Goal: Transaction & Acquisition: Purchase product/service

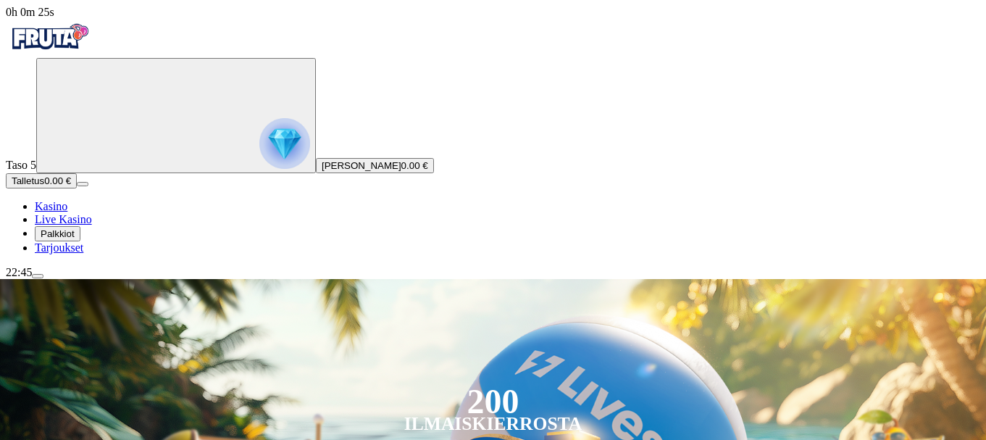
click at [38, 276] on span "menu icon" at bounding box center [38, 276] width 0 height 0
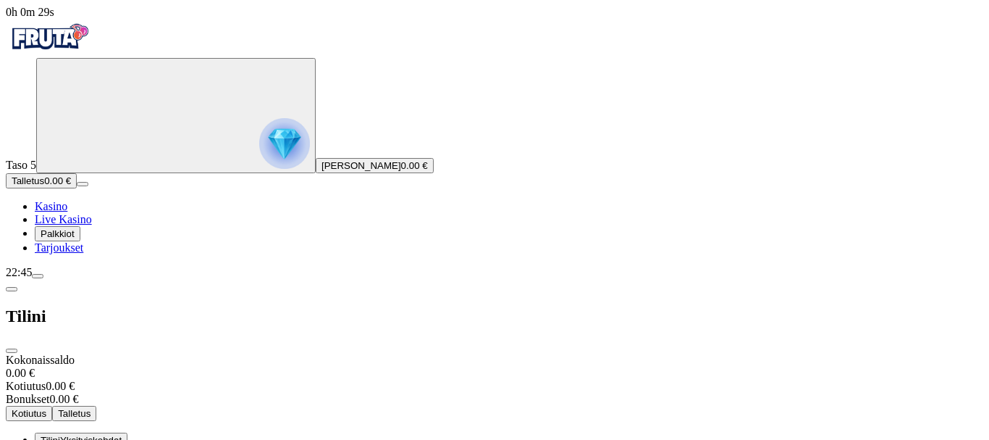
click at [60, 435] on span "Tilini" at bounding box center [51, 440] width 20 height 11
click at [125, 279] on div "22:45" at bounding box center [495, 272] width 978 height 13
click at [41, 279] on div "22:45" at bounding box center [495, 272] width 978 height 13
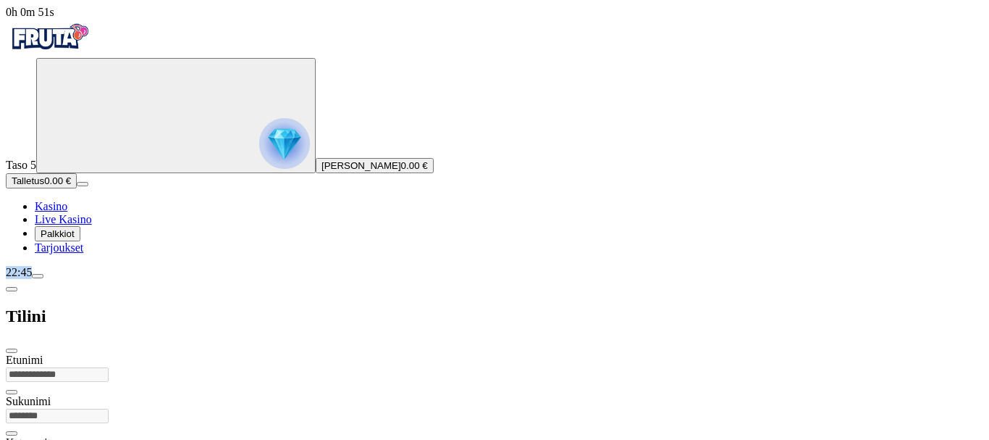
click at [41, 279] on div "22:45" at bounding box center [495, 272] width 978 height 13
click at [401, 171] on span "0.00 €" at bounding box center [414, 165] width 27 height 11
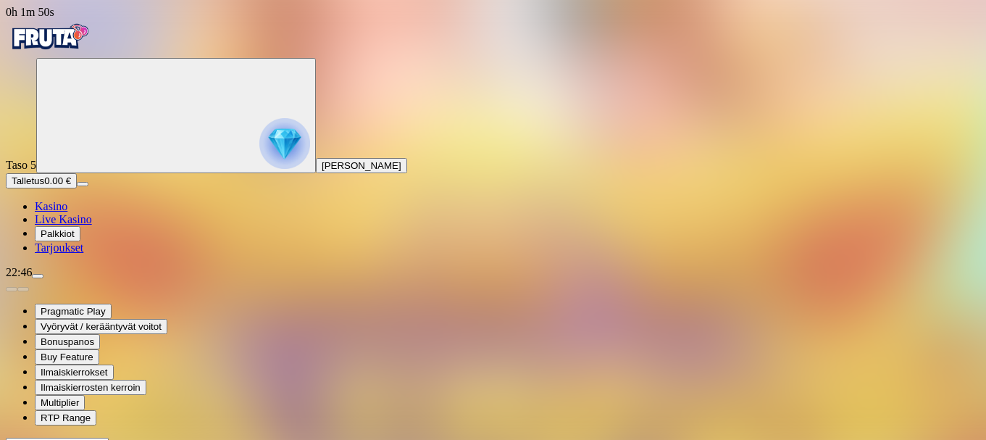
click at [109, 438] on input "Search" at bounding box center [57, 445] width 103 height 14
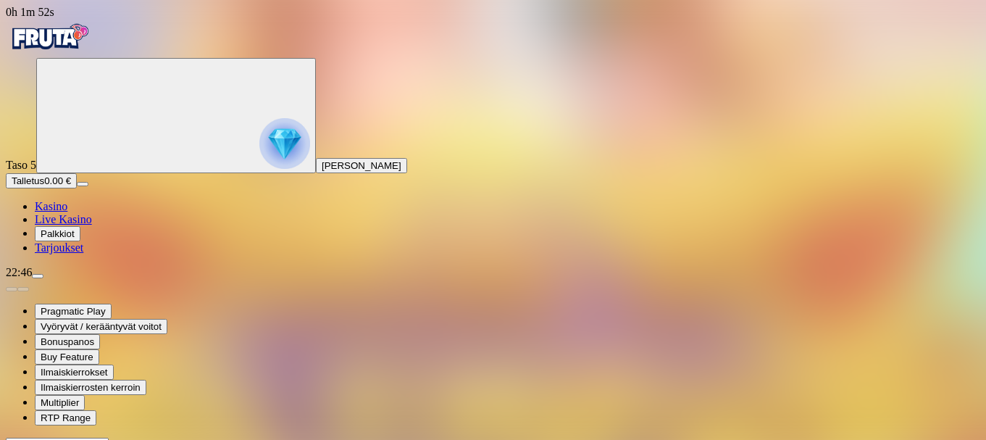
click at [109, 438] on input "Search" at bounding box center [57, 445] width 103 height 14
click at [38, 276] on span "menu icon" at bounding box center [38, 276] width 0 height 0
click at [109, 438] on input "Search" at bounding box center [57, 445] width 103 height 14
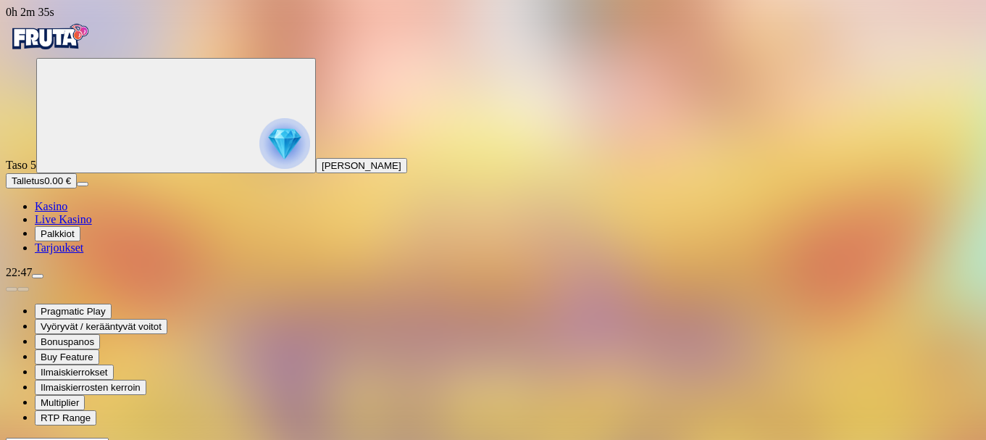
type input "*"
type input "****"
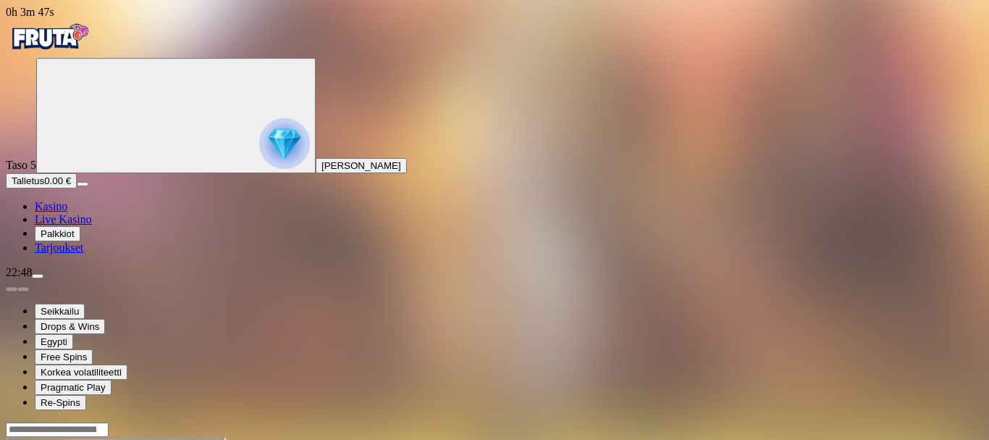
click at [77, 188] on button "Talletus 0.00 €" at bounding box center [41, 180] width 71 height 15
type input "*"
type input "**"
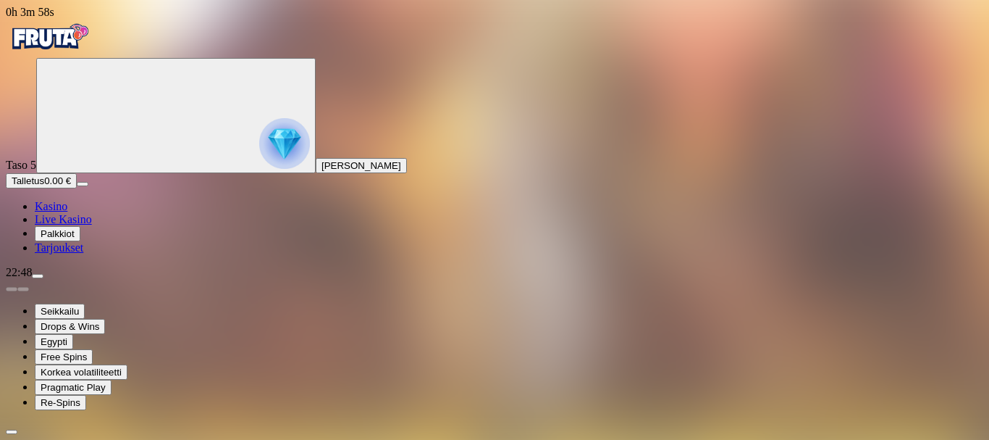
click at [67, 212] on span "Kasino" at bounding box center [51, 206] width 33 height 12
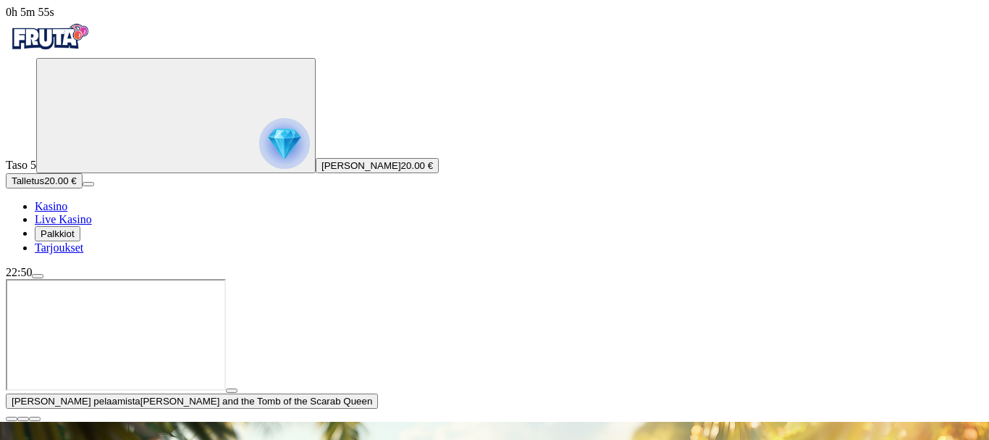
click at [67, 212] on span "Kasino" at bounding box center [51, 206] width 33 height 12
click at [12, 419] on span "close icon" at bounding box center [12, 419] width 0 height 0
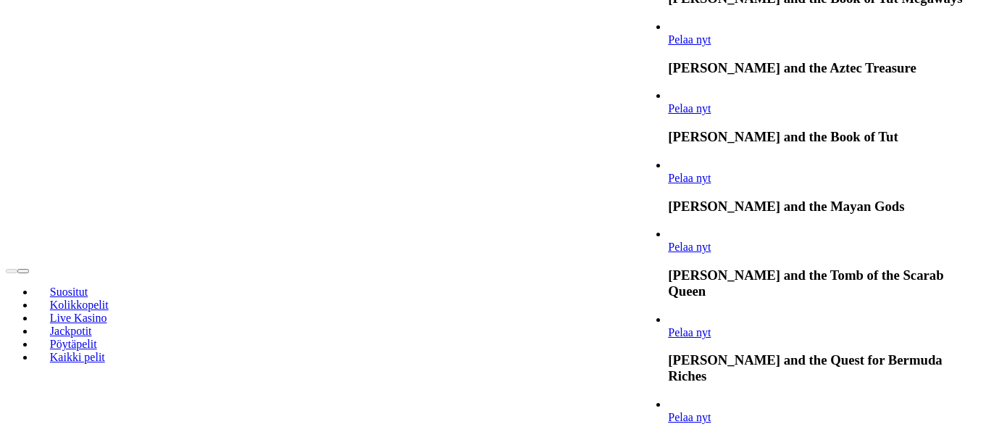
scroll to position [385, 0]
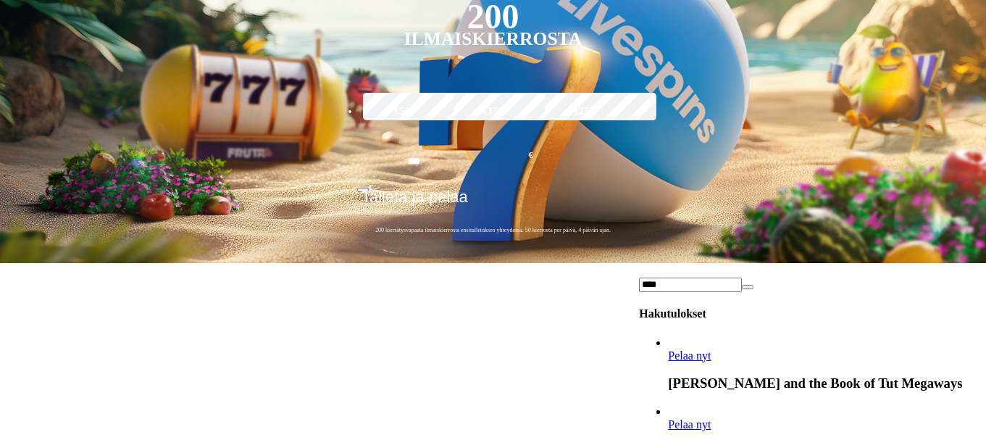
type input "****"
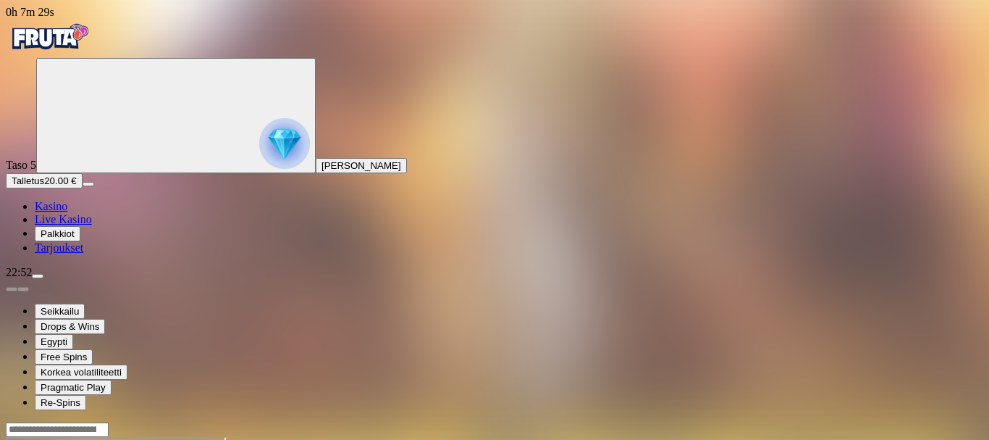
click at [38, 276] on span "menu icon" at bounding box center [38, 276] width 0 height 0
type input "**"
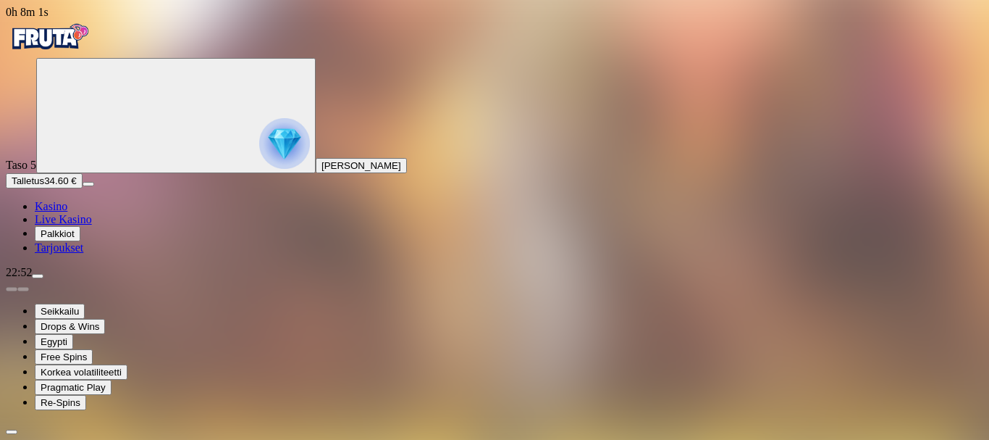
click at [57, 212] on span "Kasino" at bounding box center [51, 206] width 33 height 12
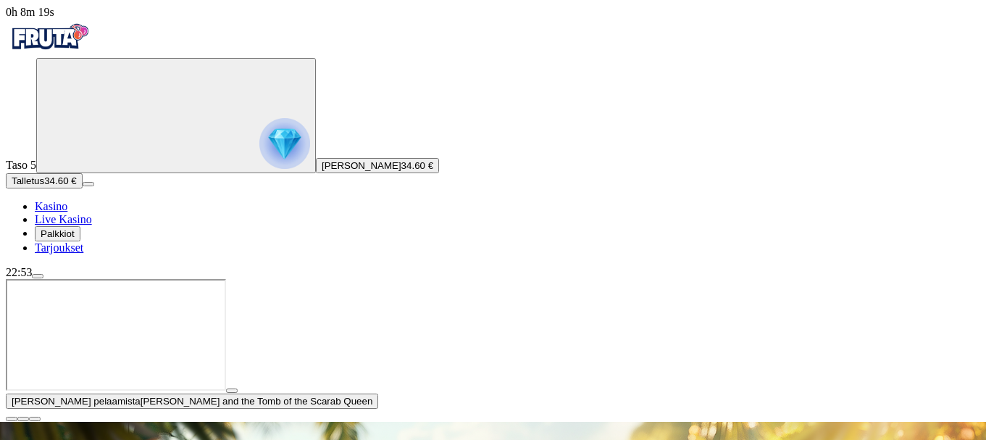
click at [12, 419] on span "close icon" at bounding box center [12, 419] width 0 height 0
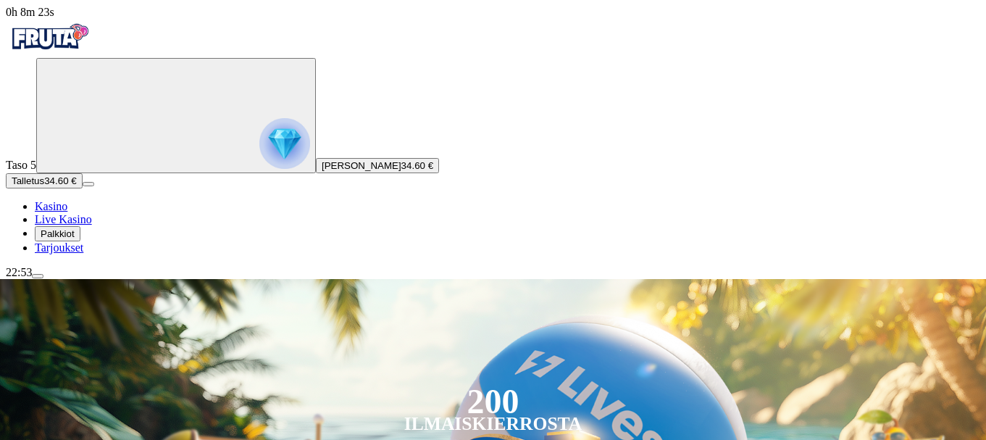
click at [38, 276] on span "menu icon" at bounding box center [38, 276] width 0 height 0
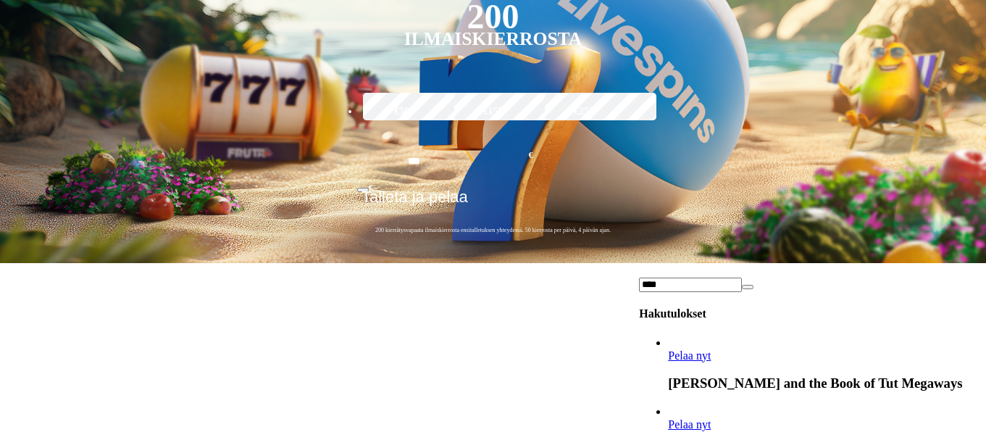
type input "****"
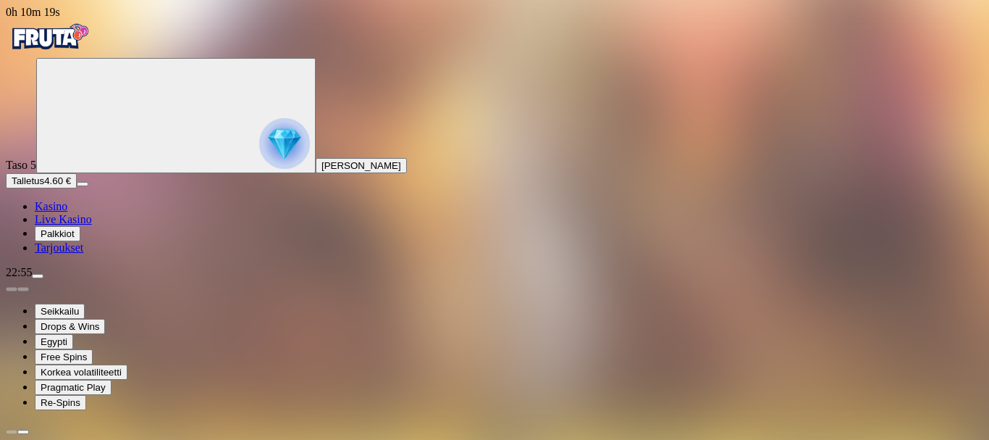
click at [38, 276] on span "menu icon" at bounding box center [38, 276] width 0 height 0
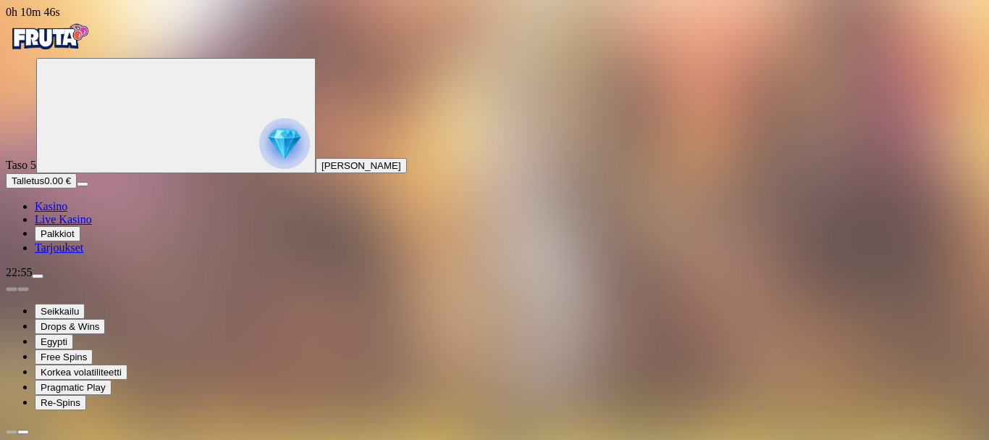
click at [38, 276] on span "menu icon" at bounding box center [38, 276] width 0 height 0
click at [259, 147] on img "Primary" at bounding box center [284, 143] width 51 height 51
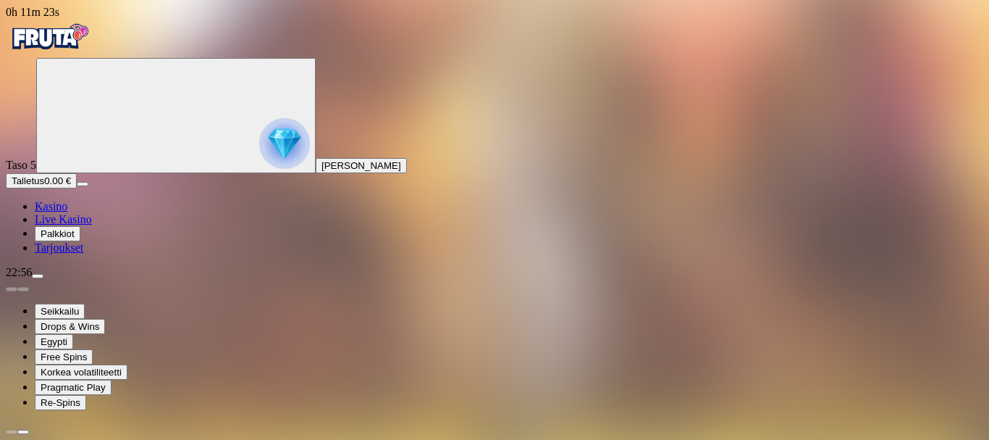
click at [259, 168] on img "Primary" at bounding box center [284, 143] width 51 height 51
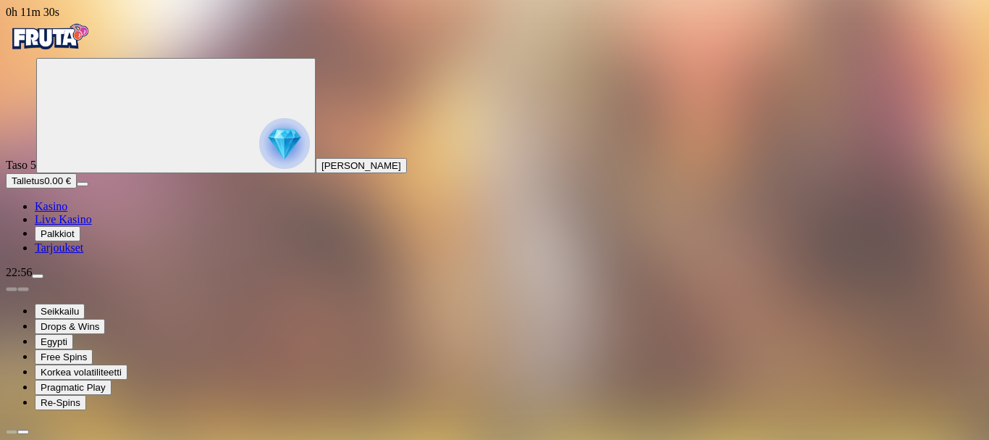
scroll to position [13, 0]
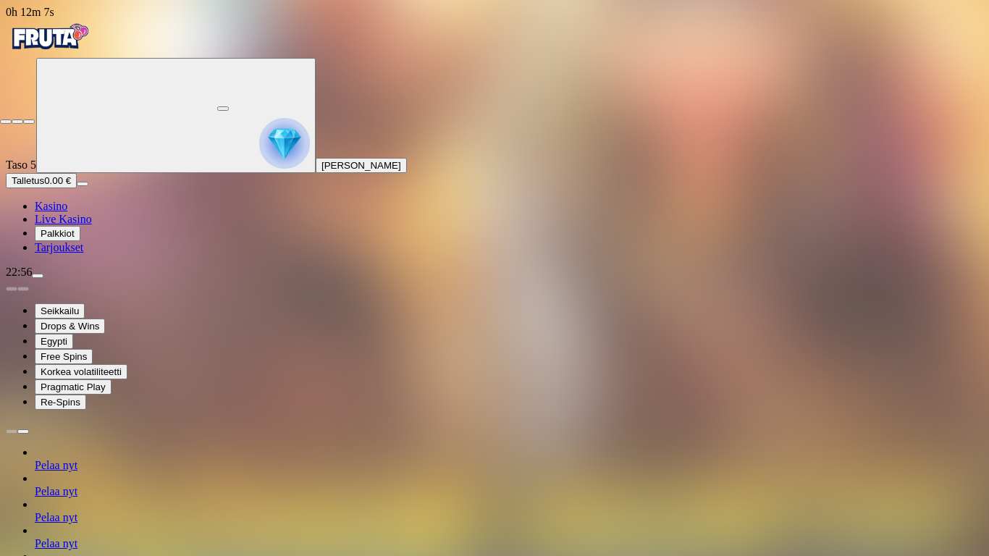
click at [6, 122] on span "close icon" at bounding box center [6, 122] width 0 height 0
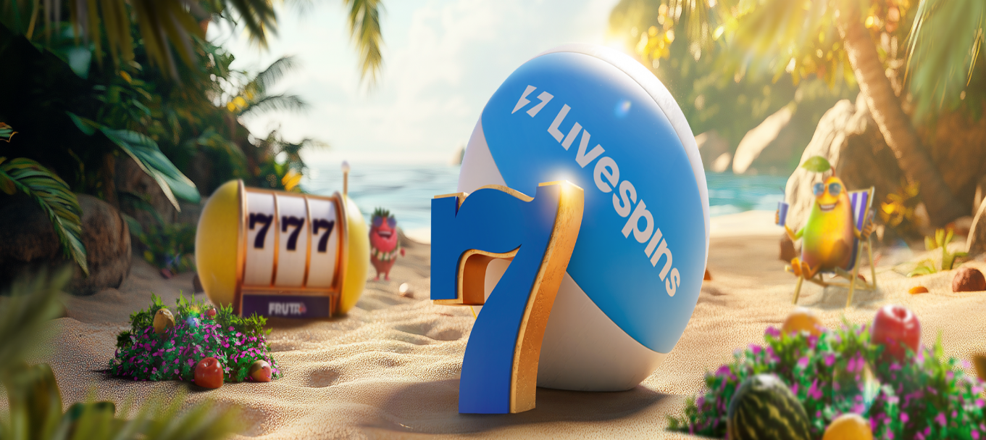
click at [401, 171] on span "0.00 €" at bounding box center [414, 165] width 27 height 11
click at [12, 351] on span "close icon" at bounding box center [12, 351] width 0 height 0
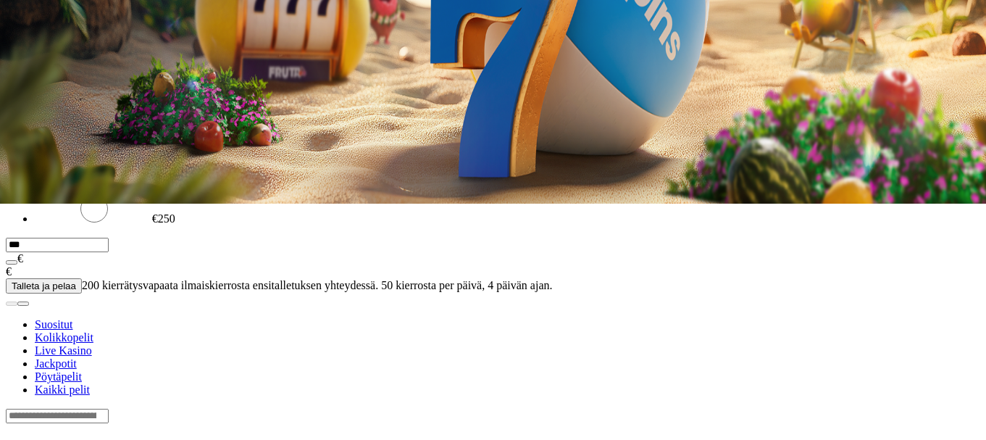
scroll to position [261, 0]
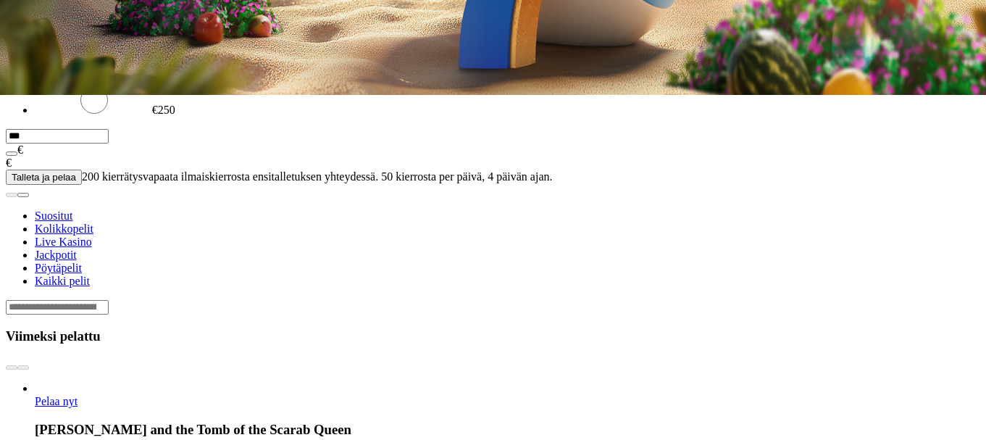
scroll to position [348, 0]
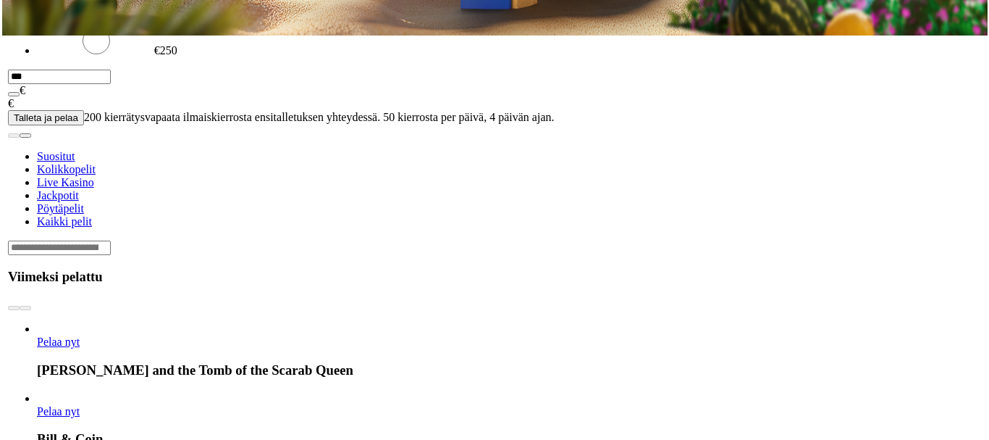
scroll to position [406, 0]
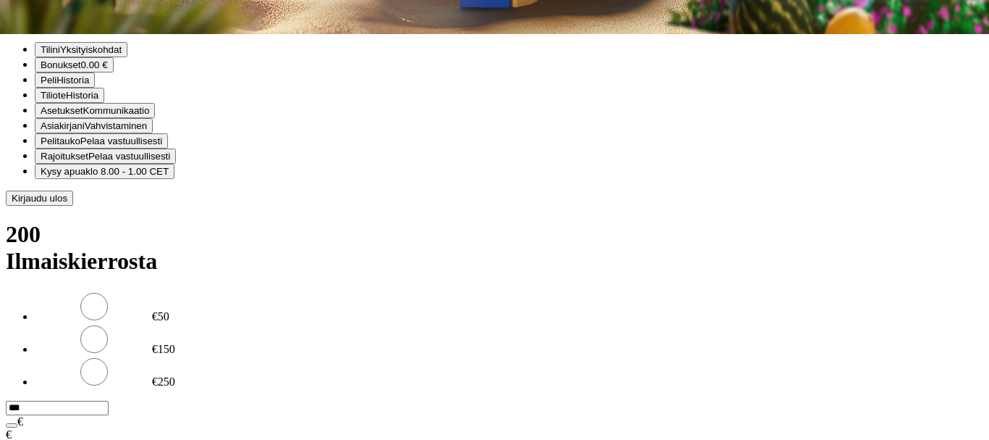
click at [286, 179] on ul "Tilini Yksityiskohdat Bonukset 0.00 € Peli Historia Tiliote Historia Asetukset …" at bounding box center [495, 110] width 978 height 137
click at [294, 206] on div "Tilini Yksityiskohdat Bonukset 0.00 € Peli Historia Tiliote Historia Asetukset …" at bounding box center [495, 124] width 978 height 164
click at [67, 204] on span "Kirjaudu ulos" at bounding box center [40, 198] width 56 height 11
